Goal: Information Seeking & Learning: Learn about a topic

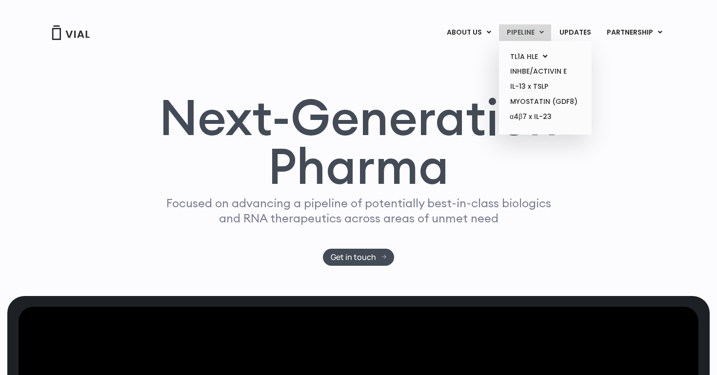
click at [537, 32] on link "PIPELINE" at bounding box center [525, 32] width 52 height 17
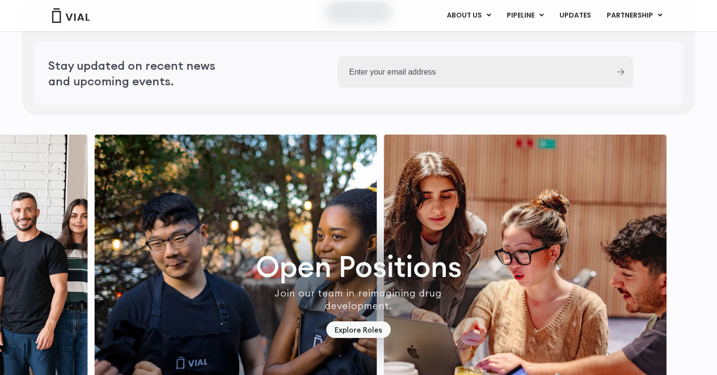
scroll to position [2773, 0]
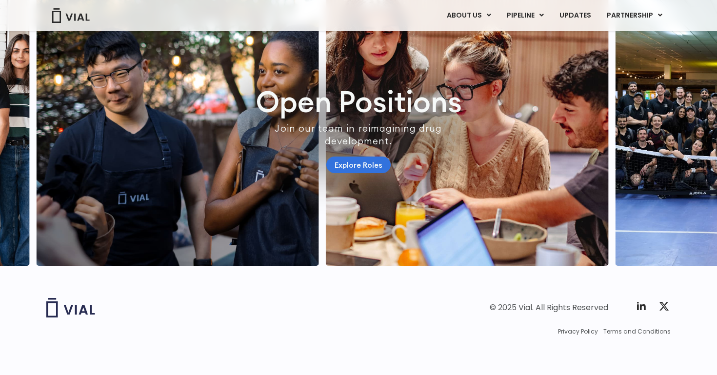
click at [356, 161] on link "Explore Roles" at bounding box center [358, 165] width 64 height 17
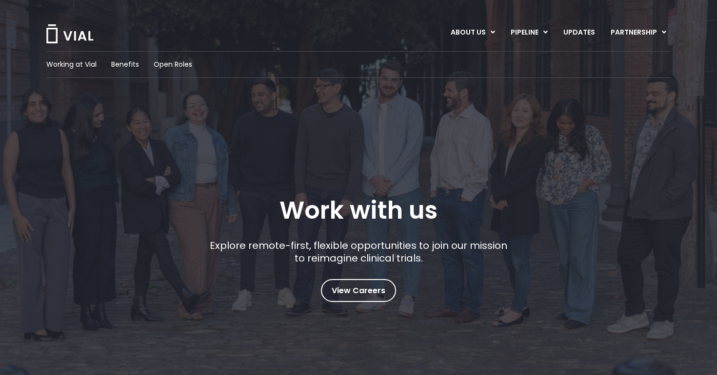
click at [266, 138] on div "Working at Vial Benefits Open Roles Work with us Explore remote-first, flexible…" at bounding box center [358, 176] width 624 height 251
click at [125, 61] on span "Benefits" at bounding box center [125, 64] width 28 height 10
click at [74, 59] on div "Working at Vial Benefits Open Roles" at bounding box center [358, 64] width 624 height 27
click at [72, 68] on span "Working at Vial" at bounding box center [71, 64] width 50 height 10
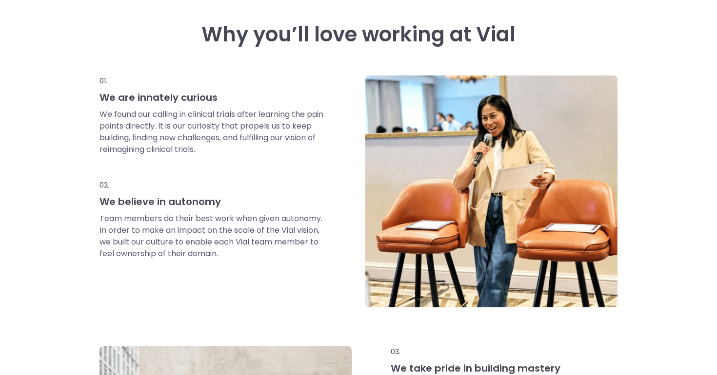
scroll to position [428, 0]
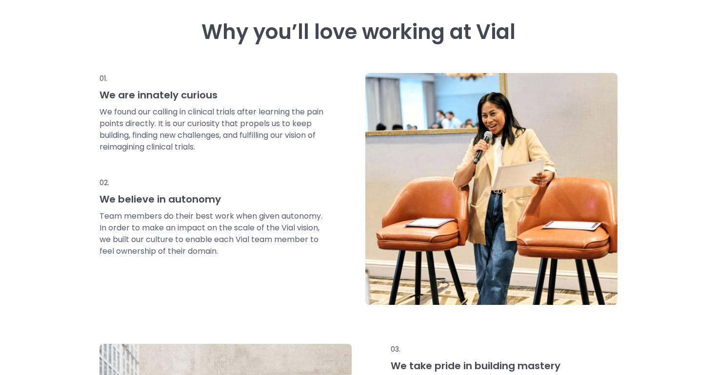
click at [37, 103] on div "Why you’ll love working at Vial 01. We are innately curious We found our callin…" at bounding box center [358, 298] width 717 height 653
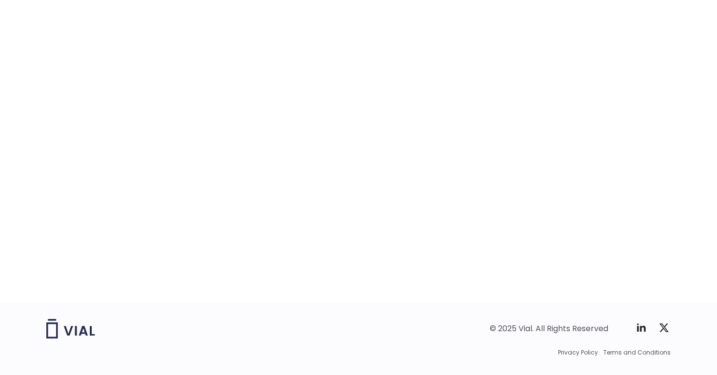
scroll to position [1535, 0]
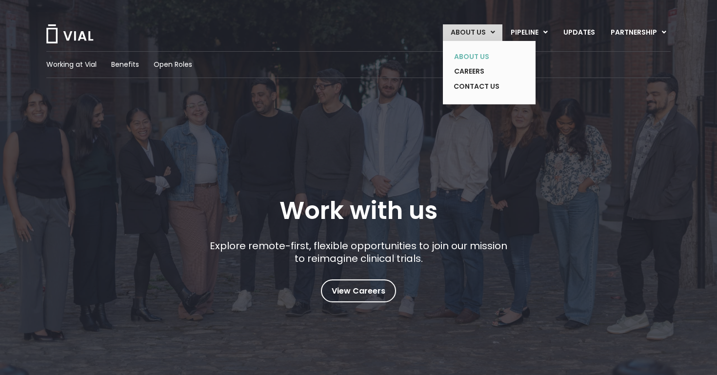
click at [472, 59] on link "ABOUT US" at bounding box center [481, 56] width 71 height 15
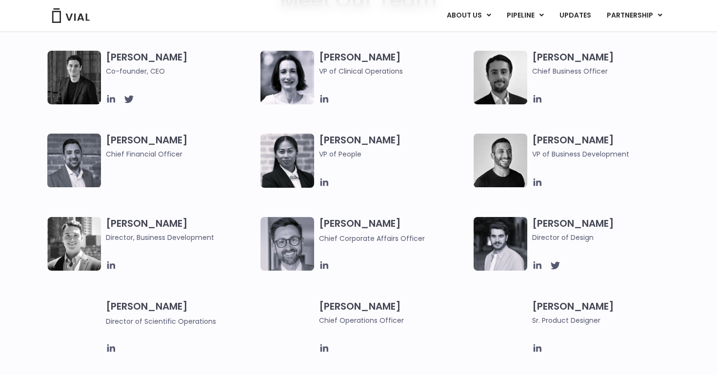
scroll to position [516, 0]
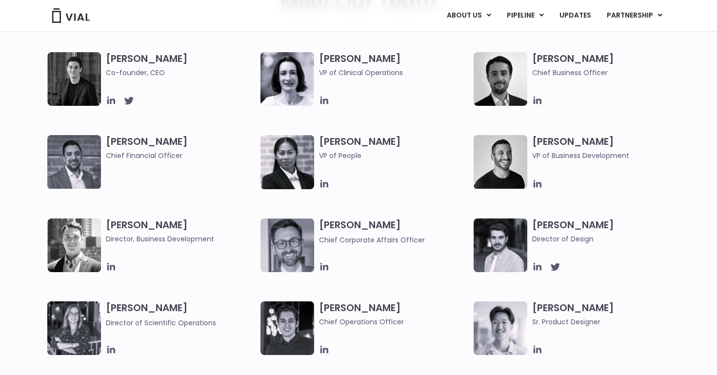
click at [125, 54] on h3 "[PERSON_NAME] Co-founder, CEO" at bounding box center [181, 65] width 150 height 26
click at [124, 71] on span "Co-founder, CEO" at bounding box center [181, 72] width 150 height 11
click at [83, 77] on img at bounding box center [74, 79] width 54 height 54
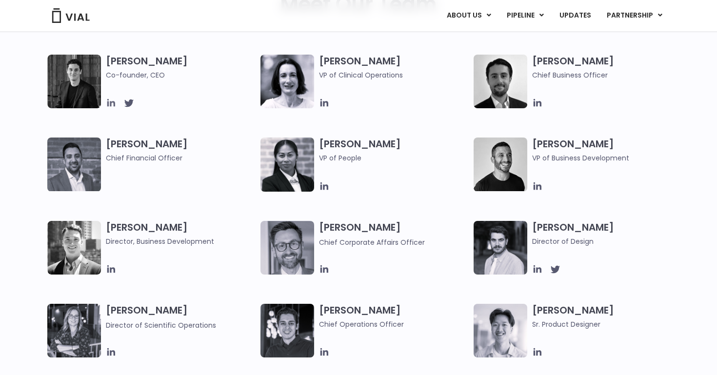
click at [111, 102] on icon at bounding box center [111, 103] width 8 height 8
